Goal: Information Seeking & Learning: Learn about a topic

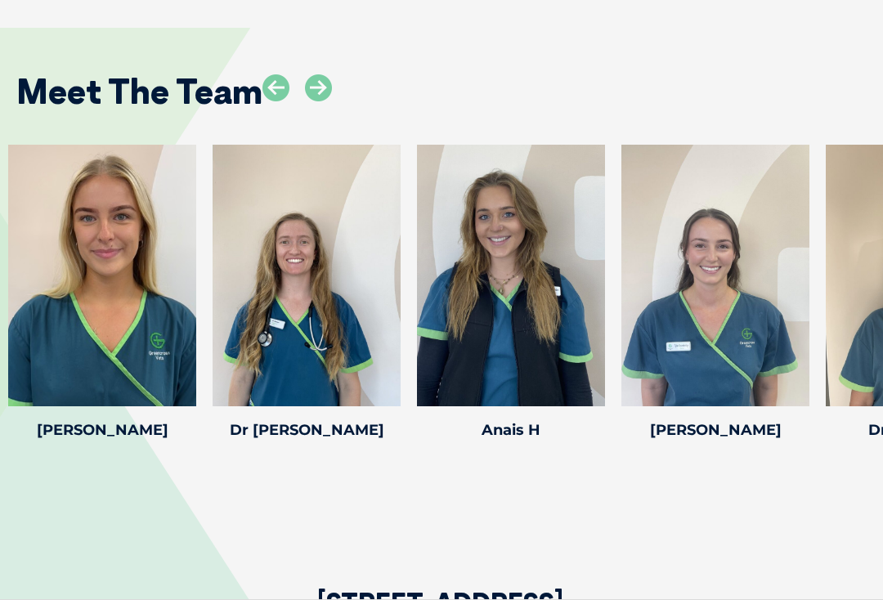
scroll to position [2296, 0]
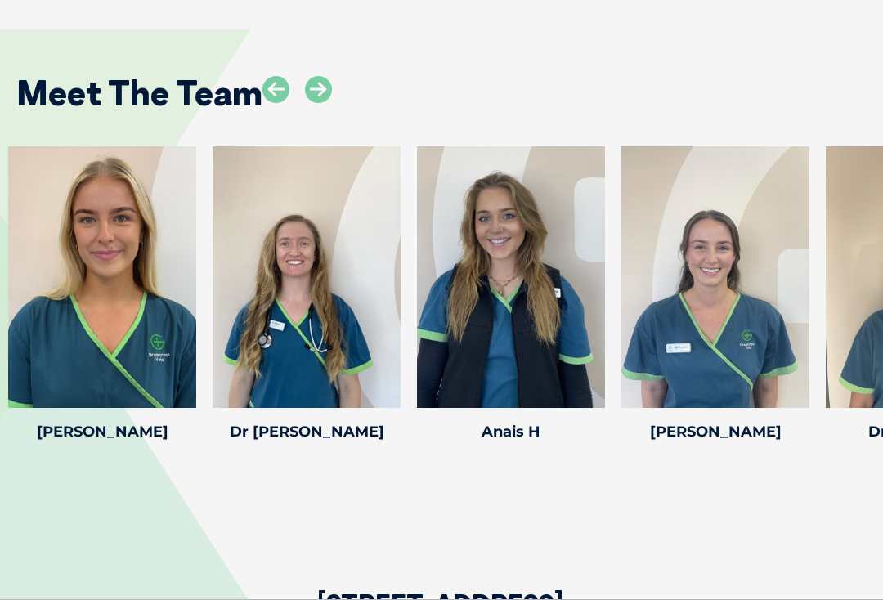
click at [599, 399] on icon at bounding box center [595, 397] width 54 height 54
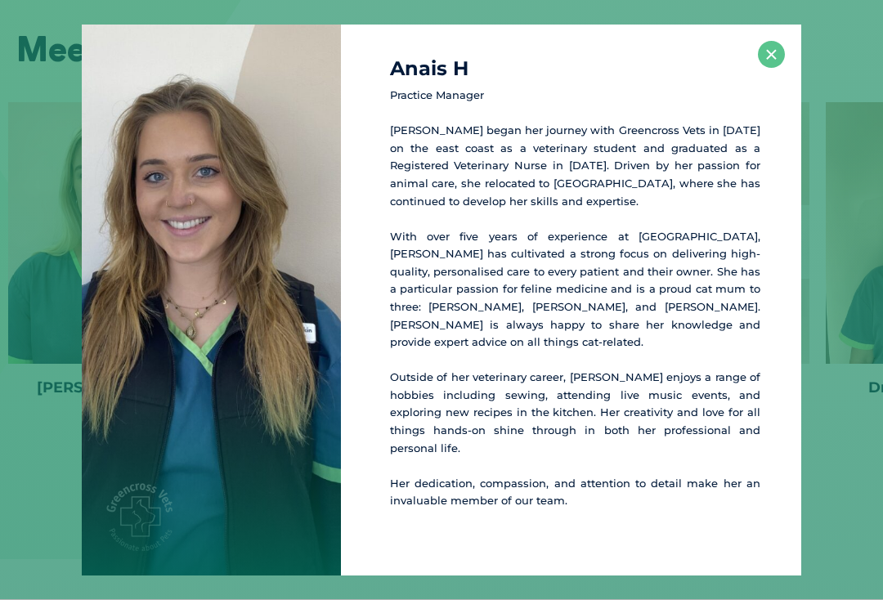
scroll to position [2341, 0]
click at [782, 68] on button "×" at bounding box center [771, 54] width 27 height 27
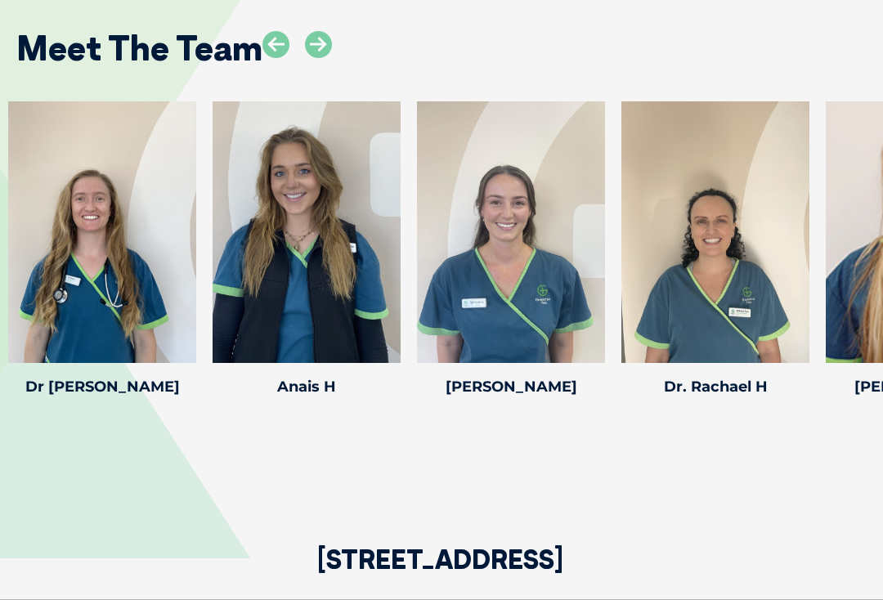
click at [199, 349] on icon at bounding box center [186, 352] width 54 height 54
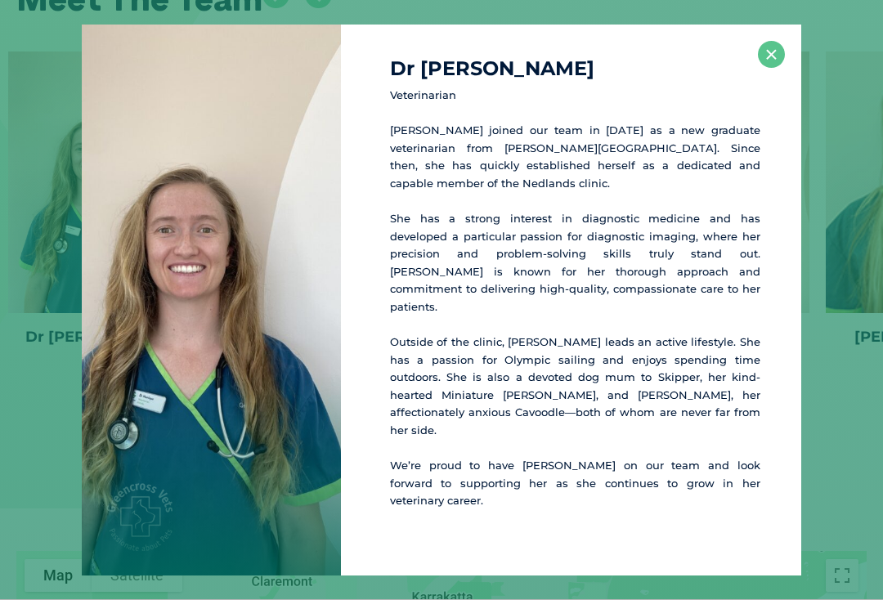
scroll to position [2400, 0]
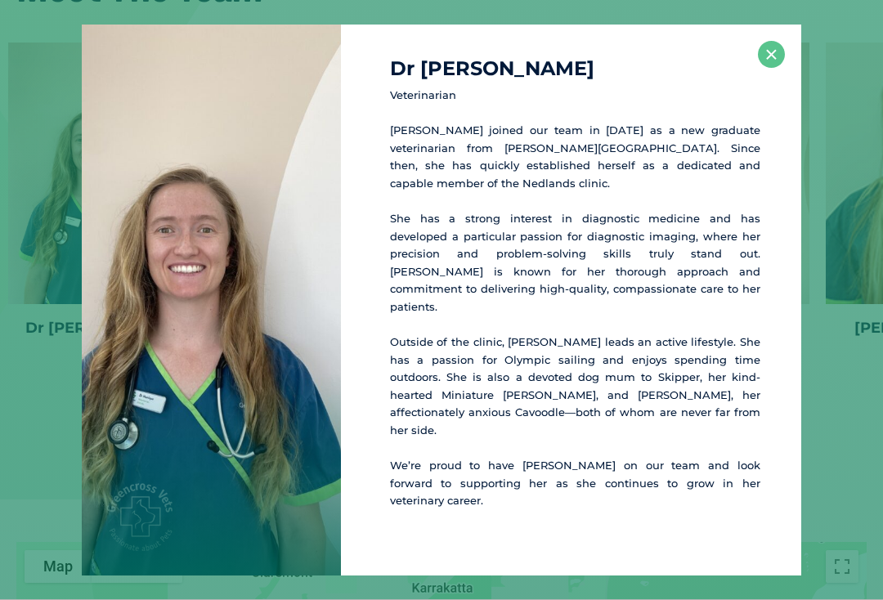
click at [777, 68] on button "×" at bounding box center [771, 54] width 27 height 27
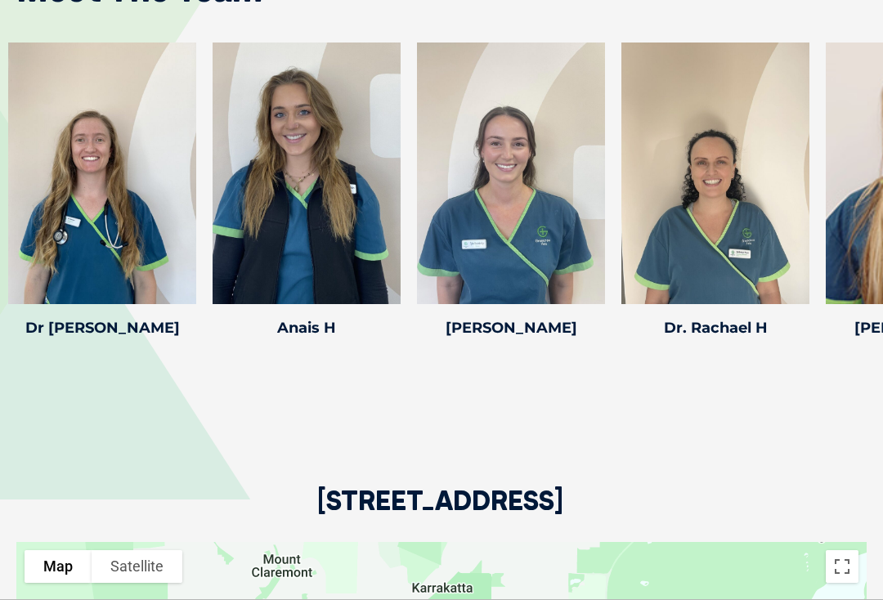
click at [601, 293] on icon at bounding box center [595, 294] width 54 height 54
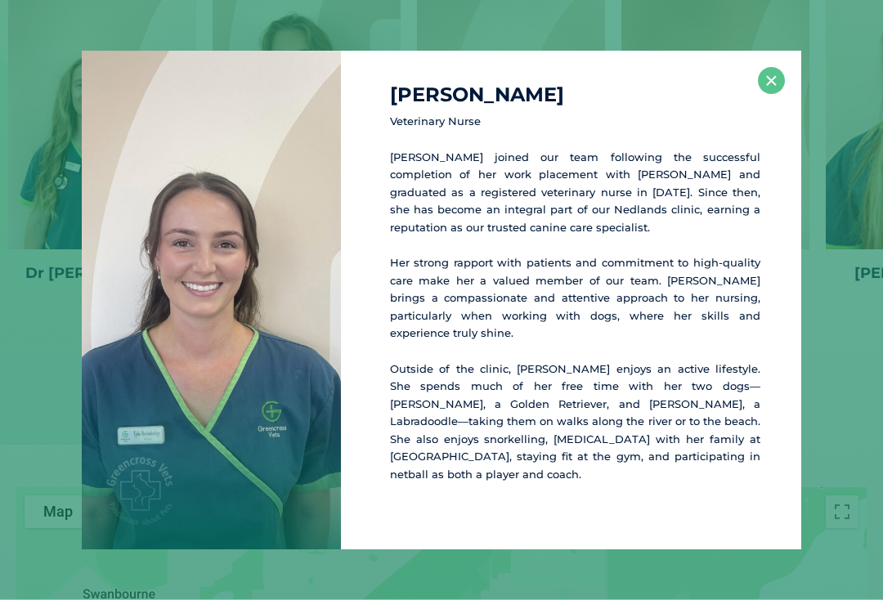
scroll to position [2459, 0]
click at [779, 94] on button "×" at bounding box center [771, 80] width 27 height 27
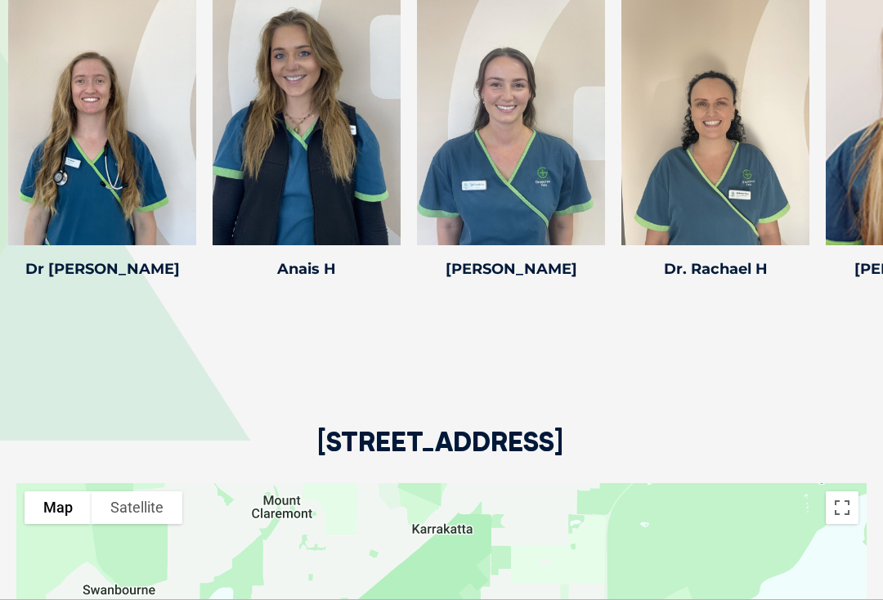
click at [717, 138] on div at bounding box center [715, 115] width 188 height 262
click at [795, 237] on icon at bounding box center [800, 235] width 54 height 54
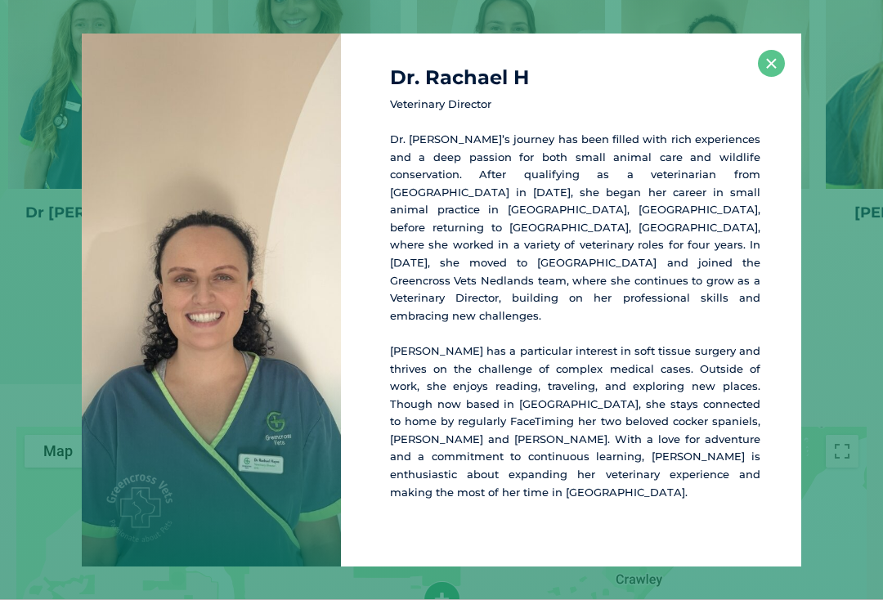
scroll to position [2518, 0]
click at [782, 77] on button "×" at bounding box center [771, 63] width 27 height 27
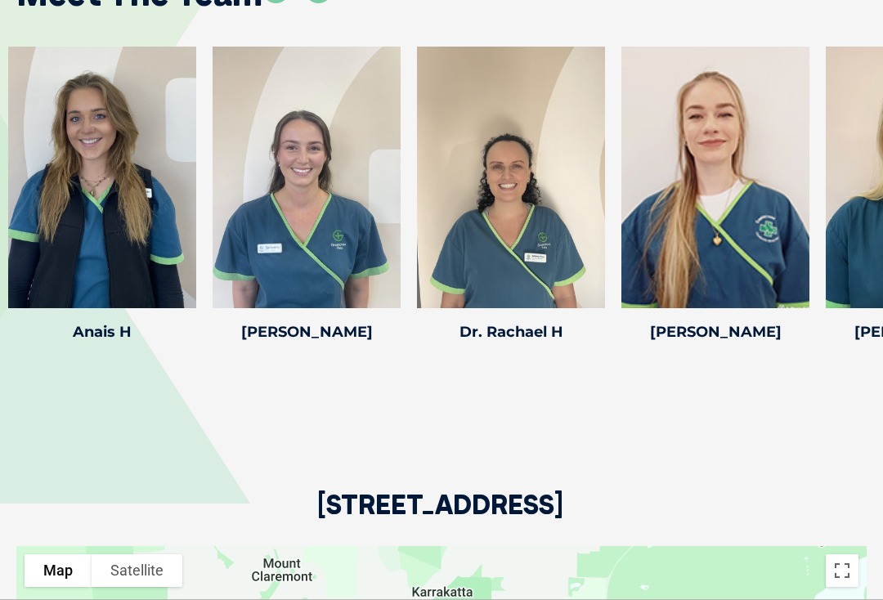
scroll to position [2392, 0]
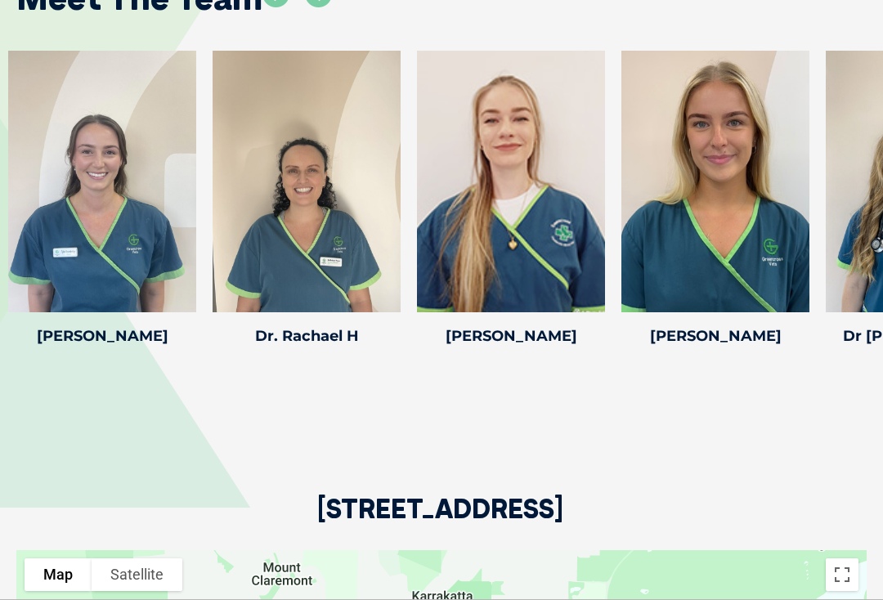
click at [804, 305] on icon at bounding box center [800, 302] width 54 height 54
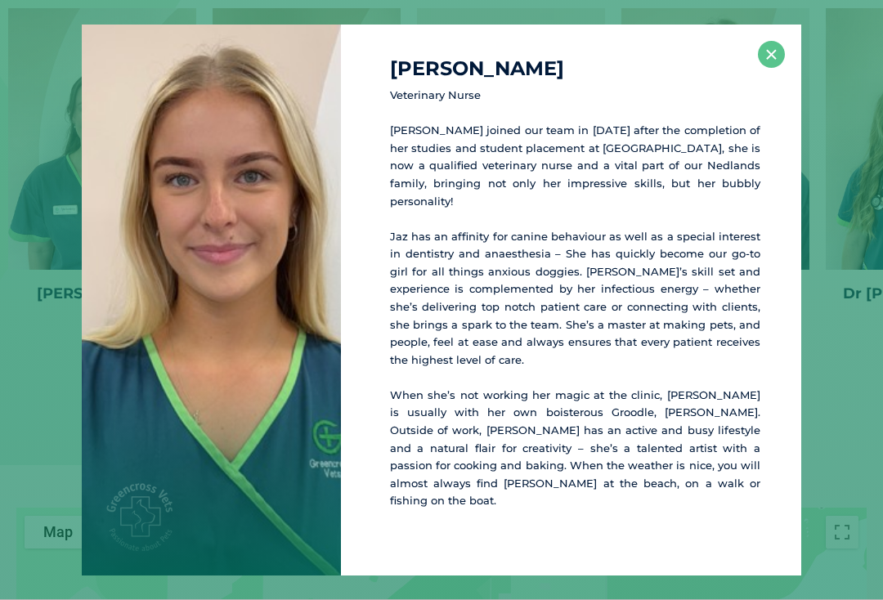
scroll to position [2437, 0]
click at [776, 68] on button "×" at bounding box center [771, 54] width 27 height 27
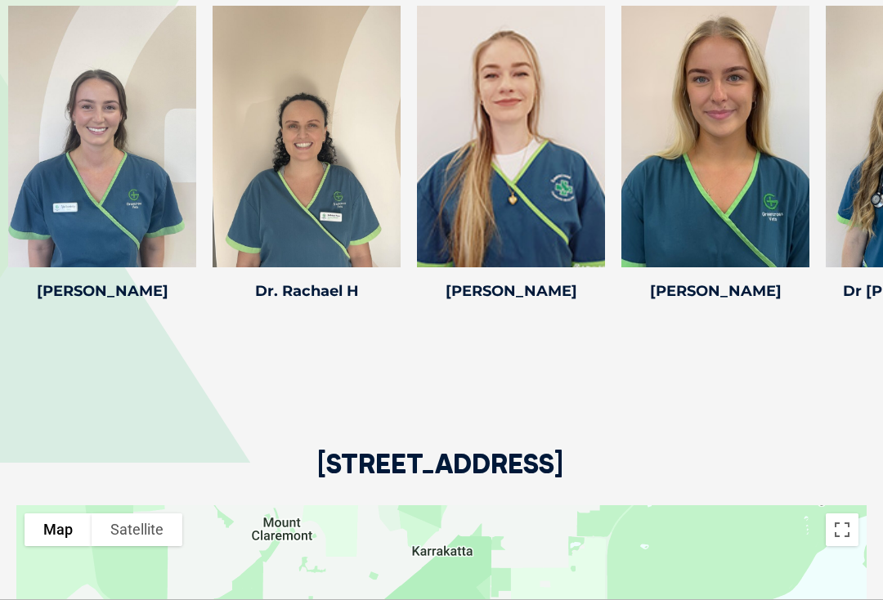
click at [595, 254] on icon at bounding box center [595, 257] width 54 height 54
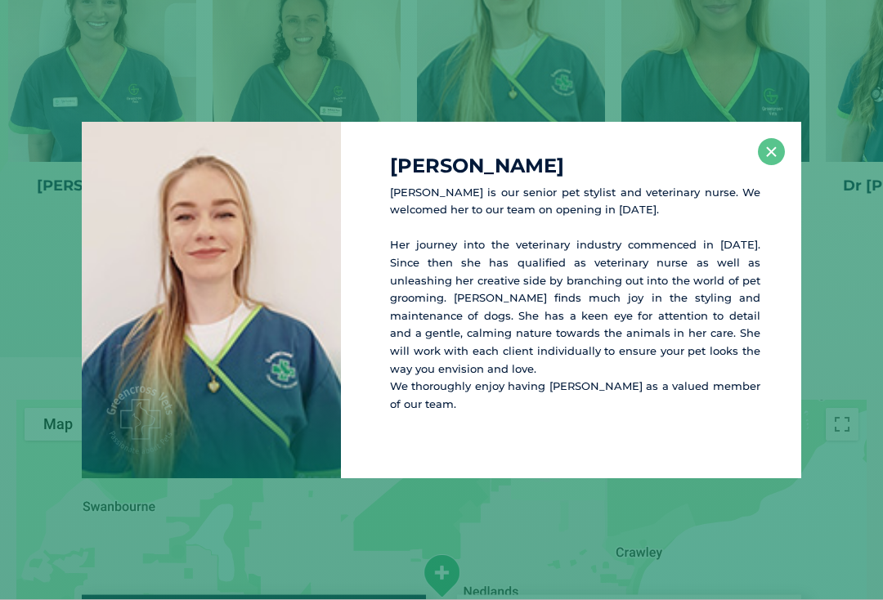
scroll to position [2544, 0]
click at [770, 165] on button "×" at bounding box center [771, 151] width 27 height 27
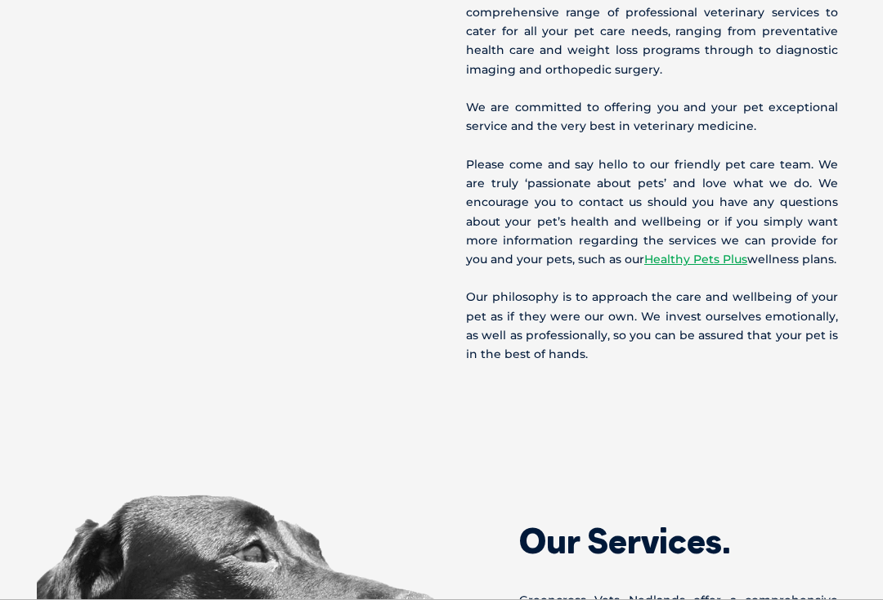
scroll to position [804, 0]
